Goal: Information Seeking & Learning: Check status

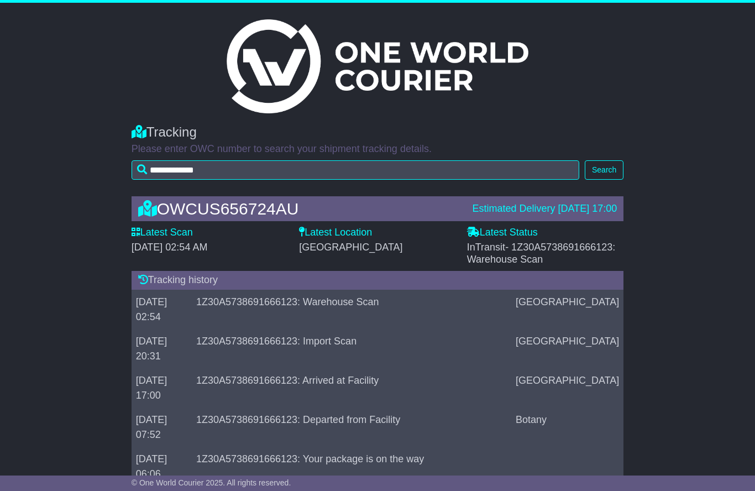
click at [610, 168] on button "Search" at bounding box center [604, 169] width 39 height 19
click at [603, 171] on button "Search" at bounding box center [604, 169] width 39 height 19
click at [575, 208] on div "Estimated Delivery [DATE] 17:00" at bounding box center [544, 209] width 145 height 12
click at [510, 231] on label "Latest Status" at bounding box center [502, 233] width 71 height 12
